Goal: Navigation & Orientation: Find specific page/section

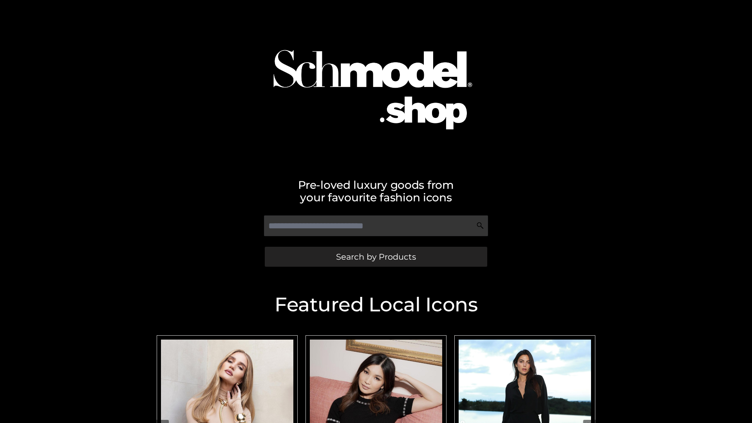
click at [376, 257] on span "Search by Products" at bounding box center [376, 257] width 80 height 8
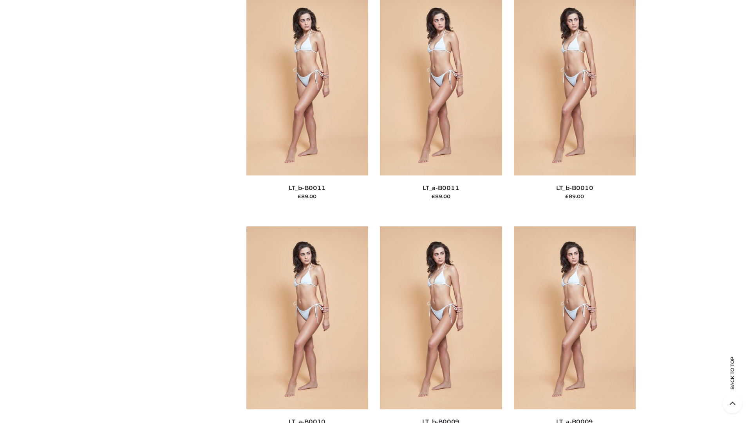
scroll to position [3519, 0]
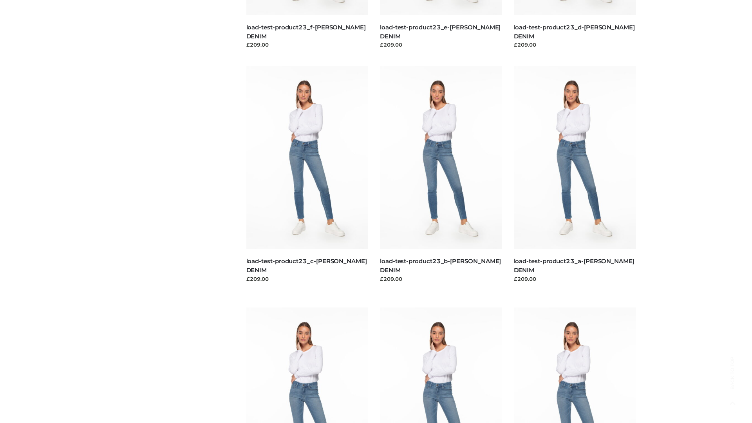
scroll to position [687, 0]
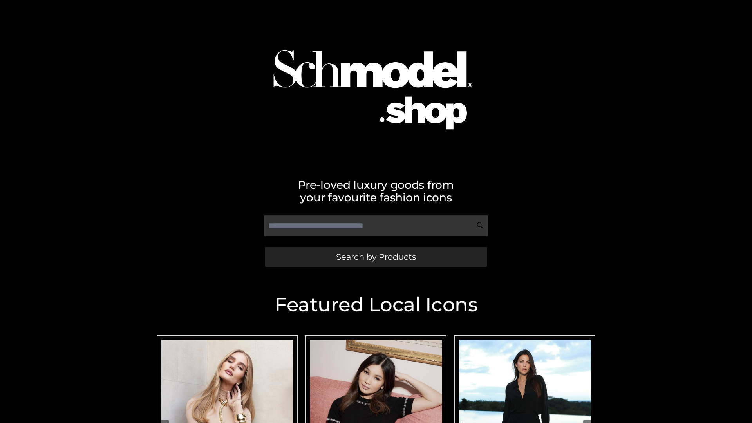
click at [376, 257] on span "Search by Products" at bounding box center [376, 257] width 80 height 8
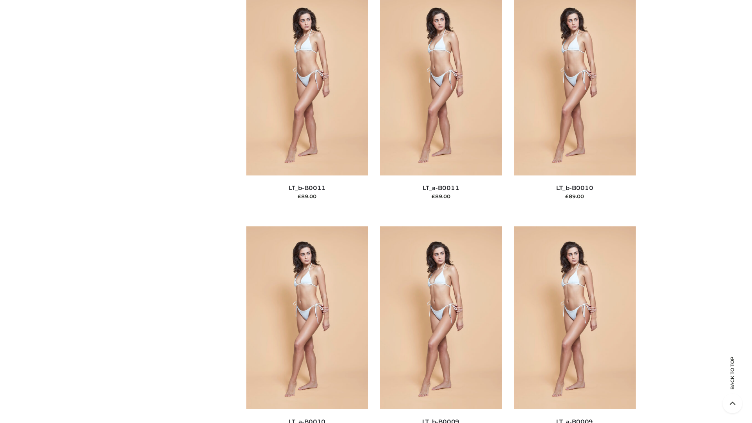
scroll to position [3519, 0]
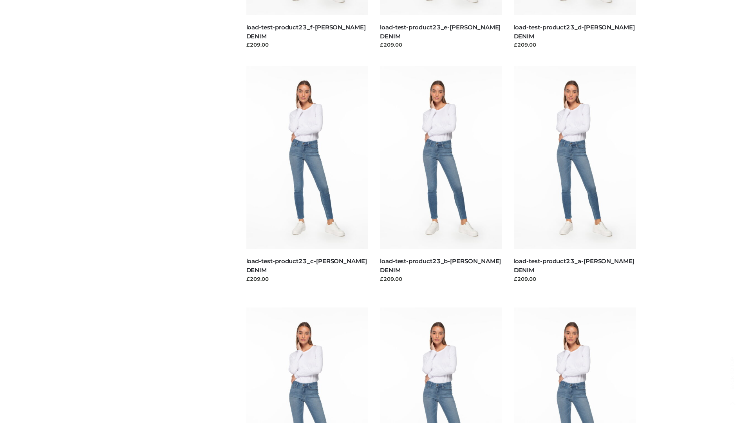
scroll to position [687, 0]
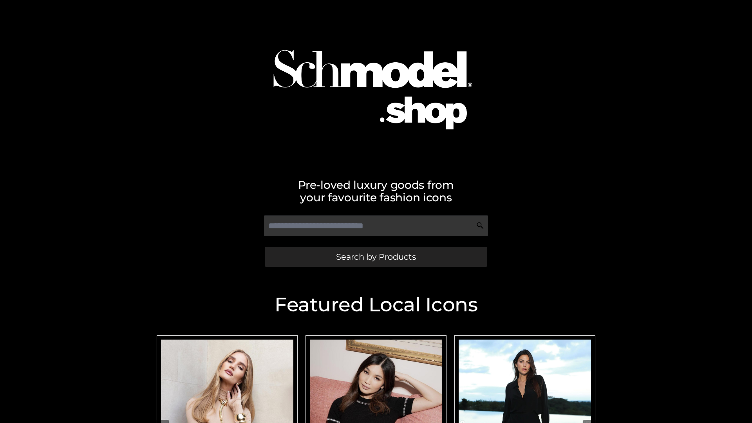
click at [376, 257] on span "Search by Products" at bounding box center [376, 257] width 80 height 8
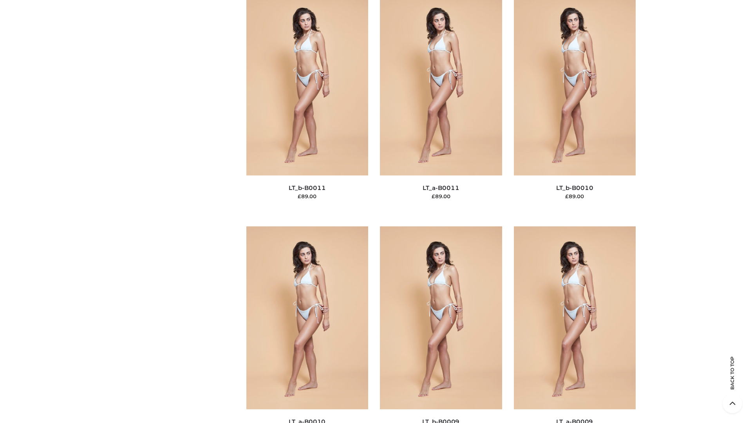
scroll to position [3519, 0]
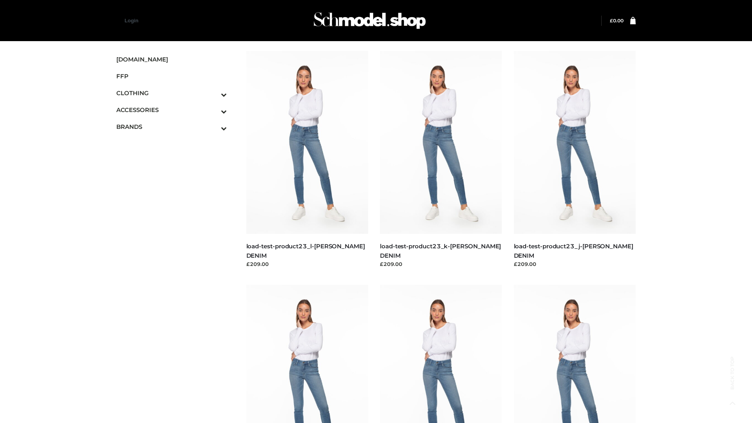
scroll to position [687, 0]
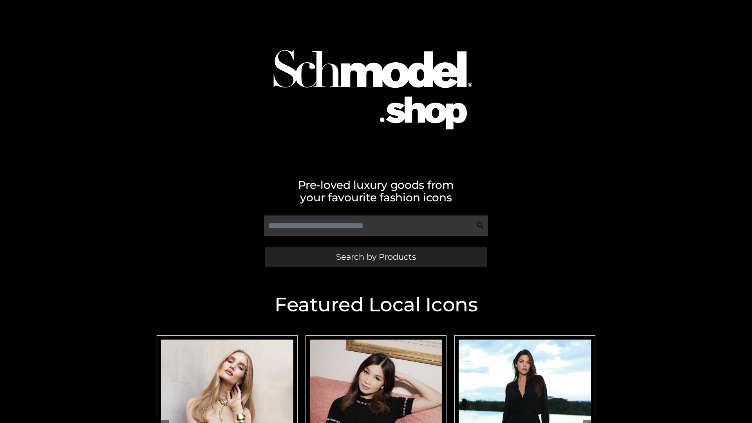
click at [376, 257] on span "Search by Products" at bounding box center [376, 257] width 80 height 8
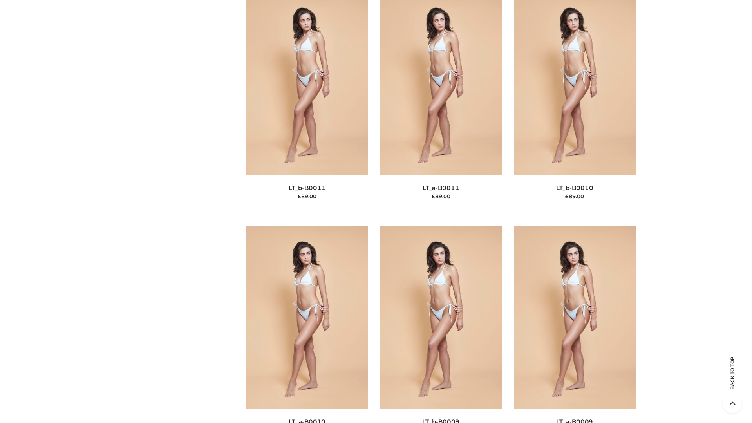
scroll to position [3519, 0]
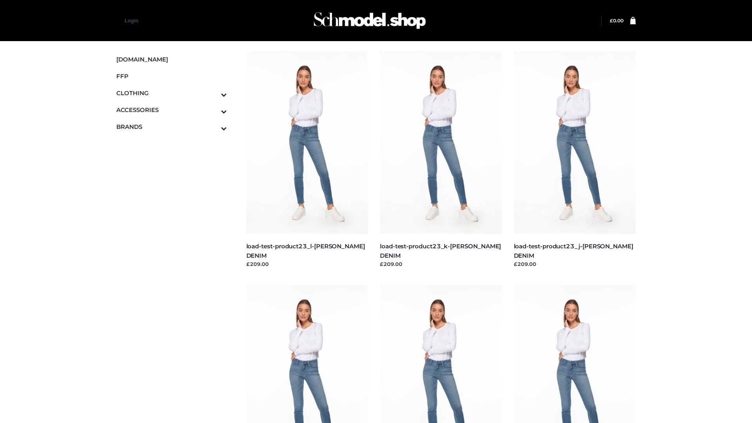
scroll to position [687, 0]
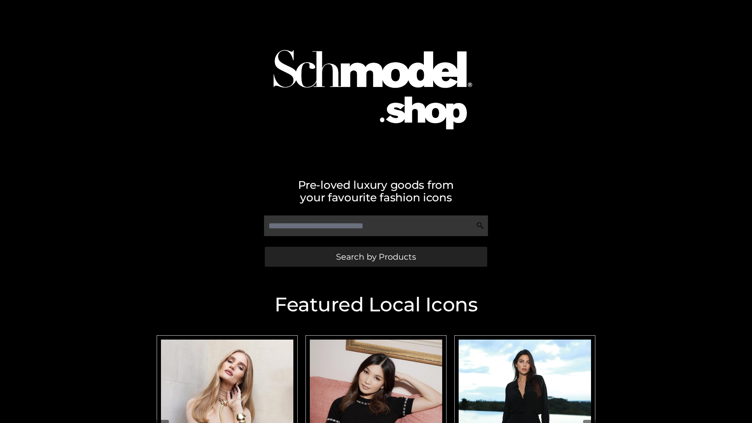
click at [376, 257] on span "Search by Products" at bounding box center [376, 257] width 80 height 8
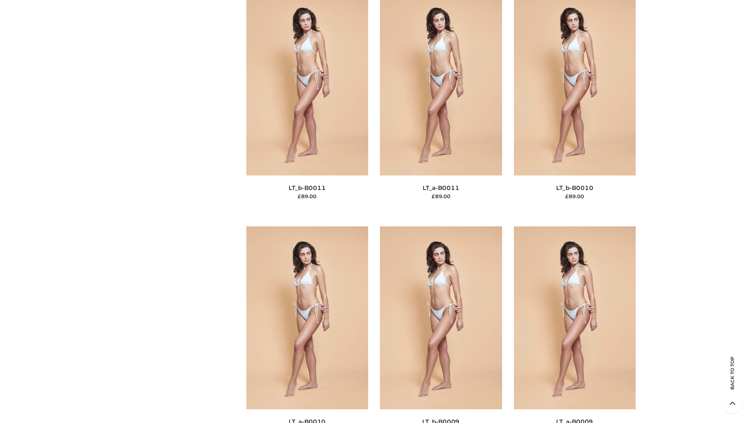
scroll to position [3519, 0]
